Goal: Transaction & Acquisition: Register for event/course

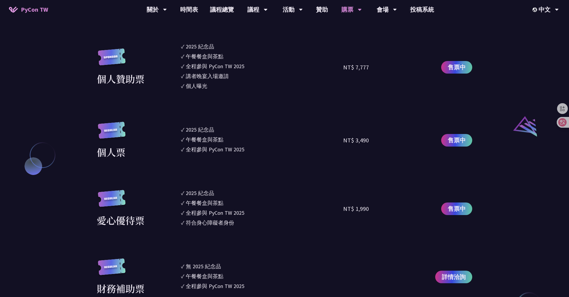
scroll to position [610, 0]
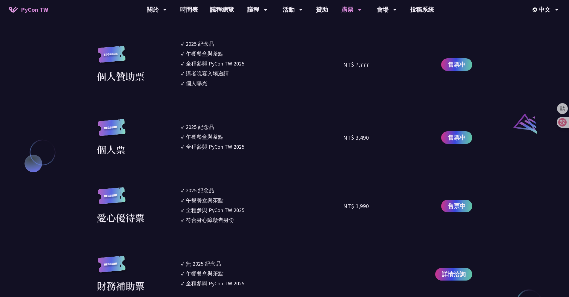
drag, startPoint x: 245, startPoint y: 150, endPoint x: 183, endPoint y: 129, distance: 65.7
click at [183, 129] on ul "✓ 2025 [PERSON_NAME]✓ 午餐餐盒與茶點 ✓ 全程參與 PyCon TW 2025" at bounding box center [262, 137] width 163 height 37
click at [265, 150] on li "✓ 全程參與 PyCon TW 2025" at bounding box center [262, 147] width 163 height 8
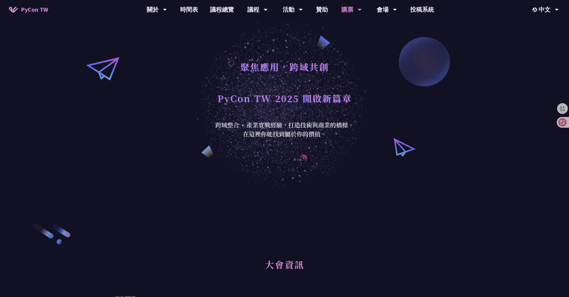
scroll to position [0, 0]
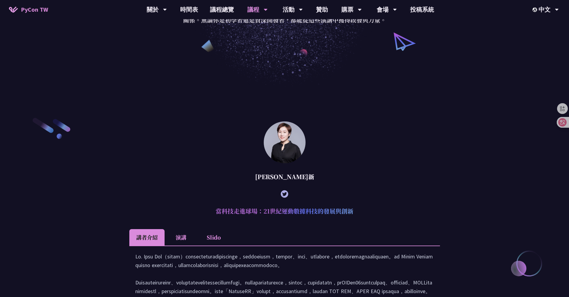
scroll to position [108, 0]
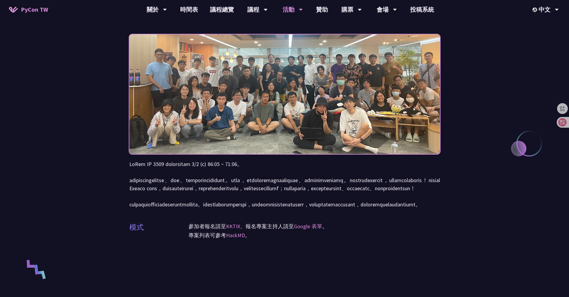
scroll to position [36, 0]
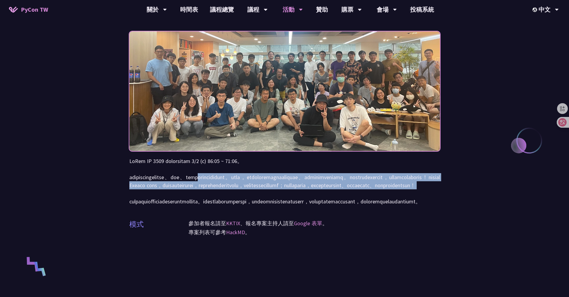
drag, startPoint x: 268, startPoint y: 175, endPoint x: 266, endPoint y: 205, distance: 30.3
click at [266, 205] on p at bounding box center [284, 181] width 311 height 48
click at [262, 205] on div at bounding box center [262, 205] width 0 height 0
click at [266, 205] on p at bounding box center [284, 181] width 311 height 48
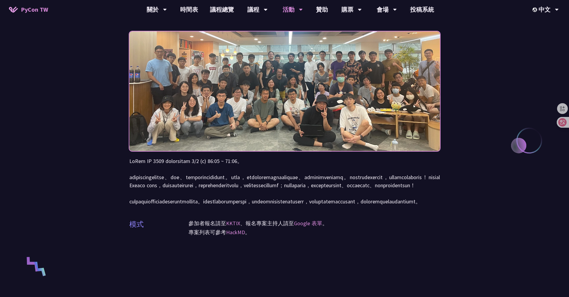
click at [266, 205] on p at bounding box center [284, 181] width 311 height 48
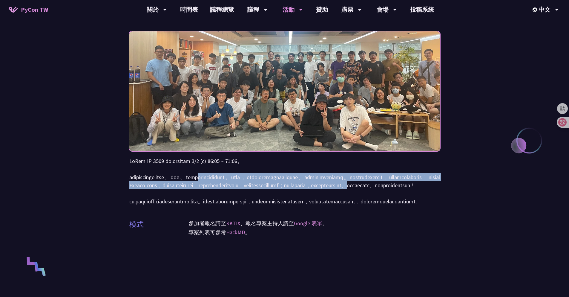
drag, startPoint x: 266, startPoint y: 177, endPoint x: 273, endPoint y: 202, distance: 26.0
click at [273, 201] on p at bounding box center [284, 181] width 311 height 48
click at [273, 203] on p at bounding box center [284, 181] width 311 height 48
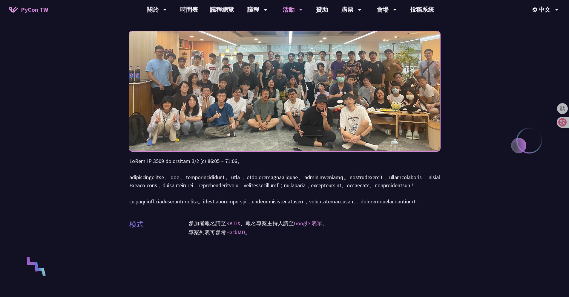
click at [325, 108] on img at bounding box center [284, 91] width 311 height 152
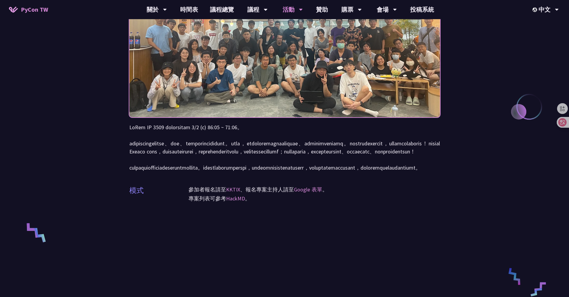
scroll to position [72, 0]
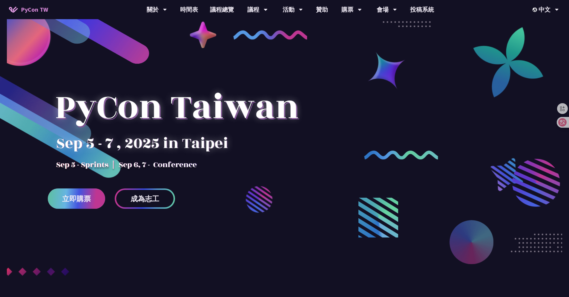
click at [93, 198] on link "立即購票" at bounding box center [76, 198] width 57 height 20
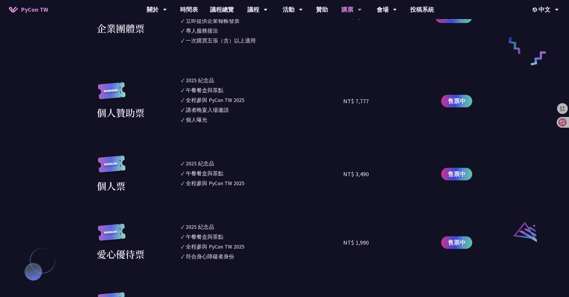
scroll to position [502, 0]
click at [210, 107] on div "講者晚宴入場邀請" at bounding box center [207, 109] width 43 height 8
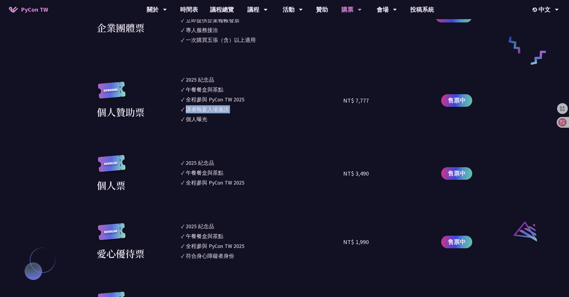
click at [210, 107] on div "講者晚宴入場邀請" at bounding box center [207, 109] width 43 height 8
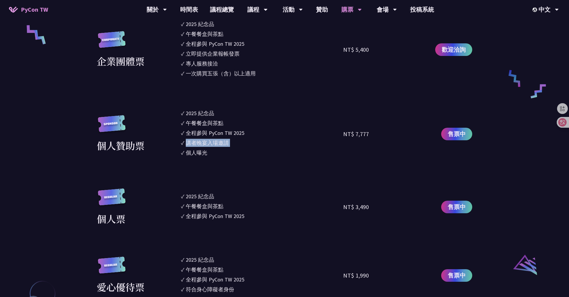
scroll to position [466, 0]
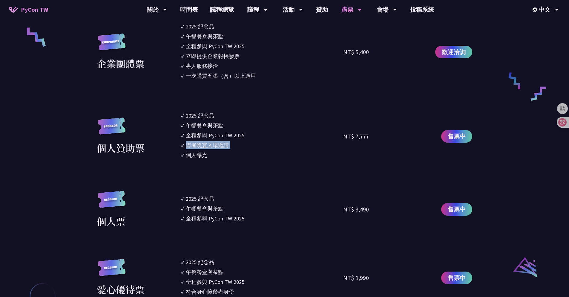
drag, startPoint x: 367, startPoint y: 138, endPoint x: 343, endPoint y: 138, distance: 24.2
click at [343, 138] on div "個人贊助票 ✓ 2025 [PERSON_NAME]✓ 午餐餐盒與茶點 ✓ 全程參與 PyCon TW 2025 ✓ 講者晚宴入場邀請 ✓ 個人曝光 NT$ …" at bounding box center [285, 135] width 376 height 49
click at [330, 168] on section "企業票 ✓ 2025 紀念品 ✓ 午餐餐盒與茶點 ✓ 全程參與 PyCon TW 2025 ✓ 活動結束後一週提供企業報帳發票 NT$ 6,000 售票中 企…" at bounding box center [285, 158] width 376 height 411
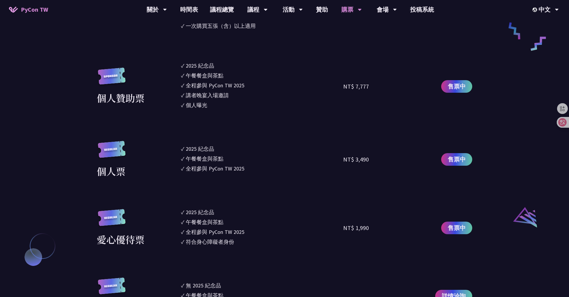
scroll to position [574, 0]
